Goal: Navigation & Orientation: Find specific page/section

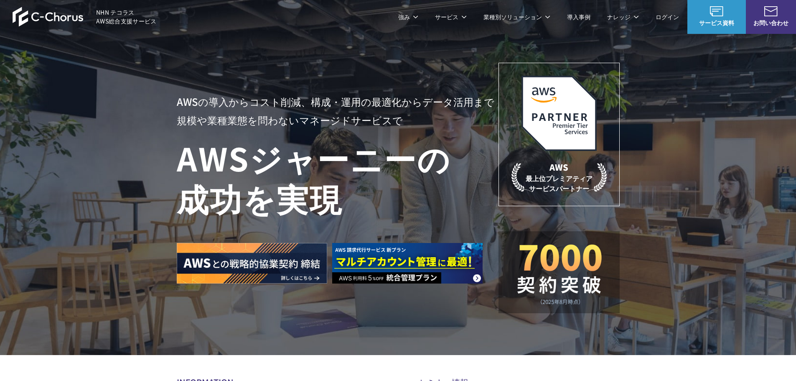
click at [315, 51] on link "管理ポータル" at bounding box center [311, 50] width 35 height 8
click at [310, 52] on link "管理ポータル" at bounding box center [311, 50] width 35 height 8
click at [127, 11] on span "NHN テコラス AWS総合支援サービス" at bounding box center [126, 17] width 61 height 18
click at [317, 48] on link "管理ポータル" at bounding box center [311, 50] width 35 height 8
